Goal: Find specific page/section: Find specific page/section

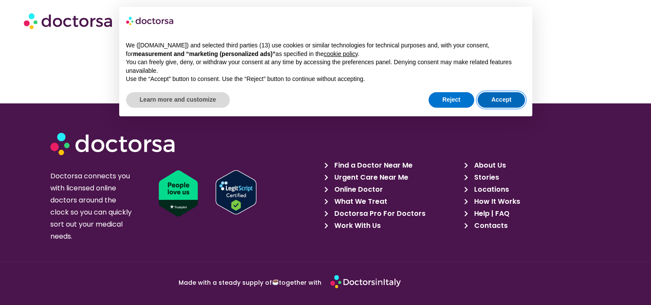
click at [502, 97] on button "Accept" at bounding box center [502, 99] width 48 height 15
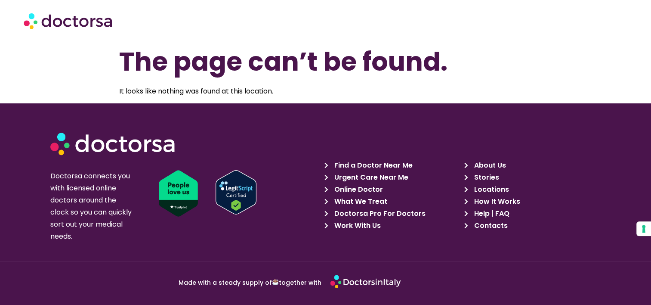
click at [353, 164] on span "Find a Doctor Near Me" at bounding box center [372, 165] width 80 height 12
